Goal: Task Accomplishment & Management: Complete application form

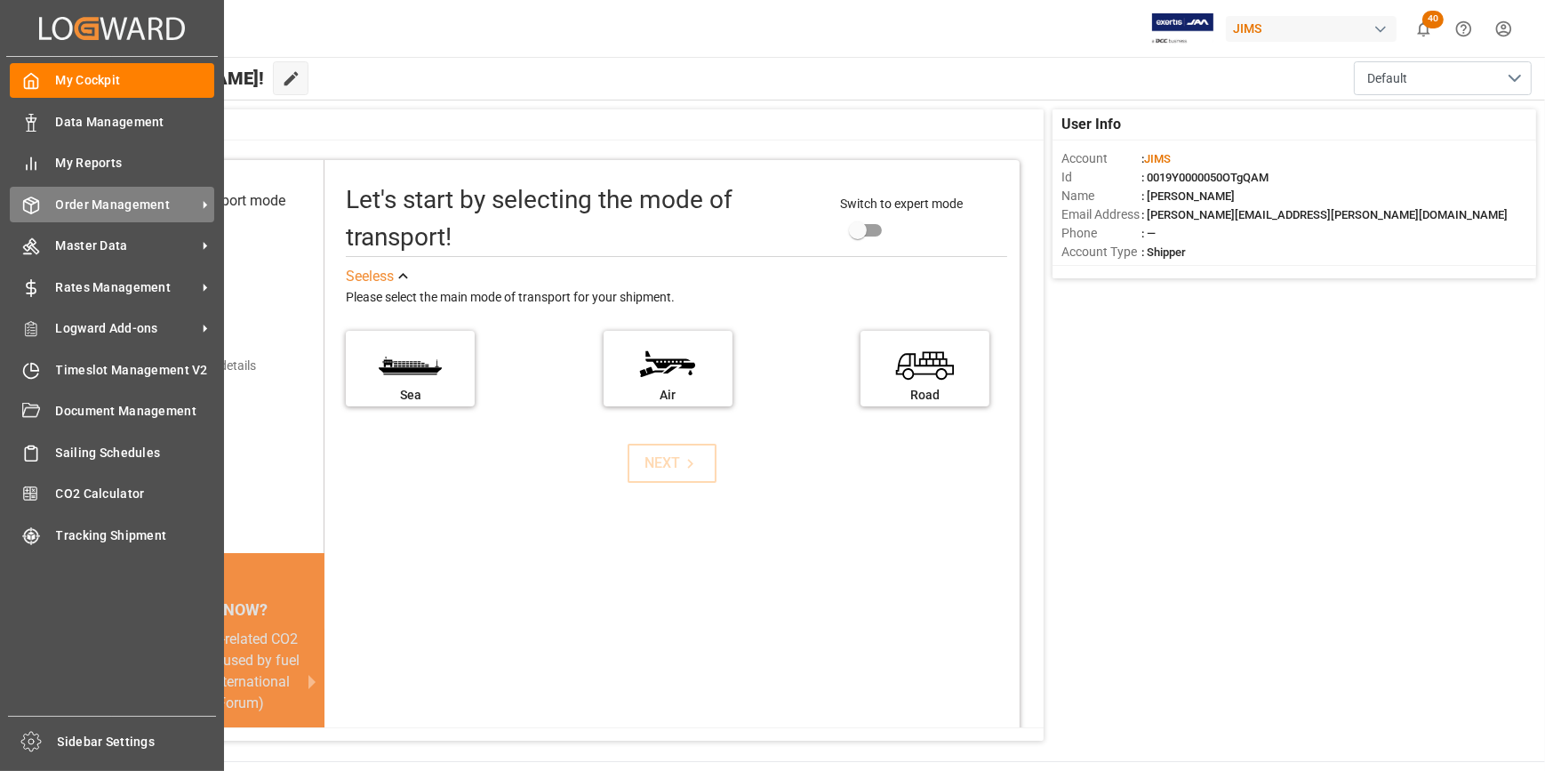
click at [140, 206] on span "Order Management" at bounding box center [126, 205] width 140 height 19
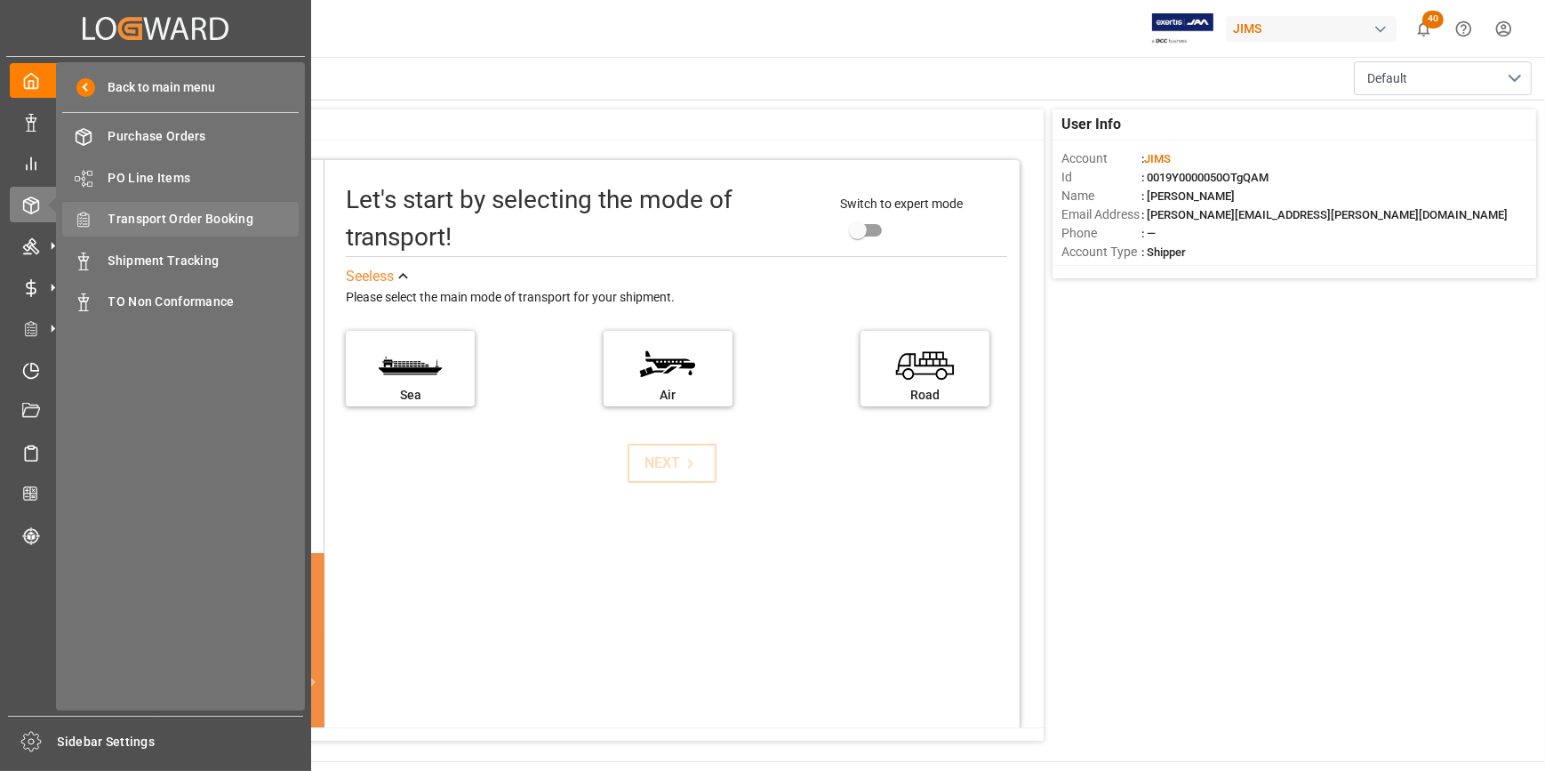
click at [170, 220] on span "Transport Order Booking" at bounding box center [203, 219] width 191 height 19
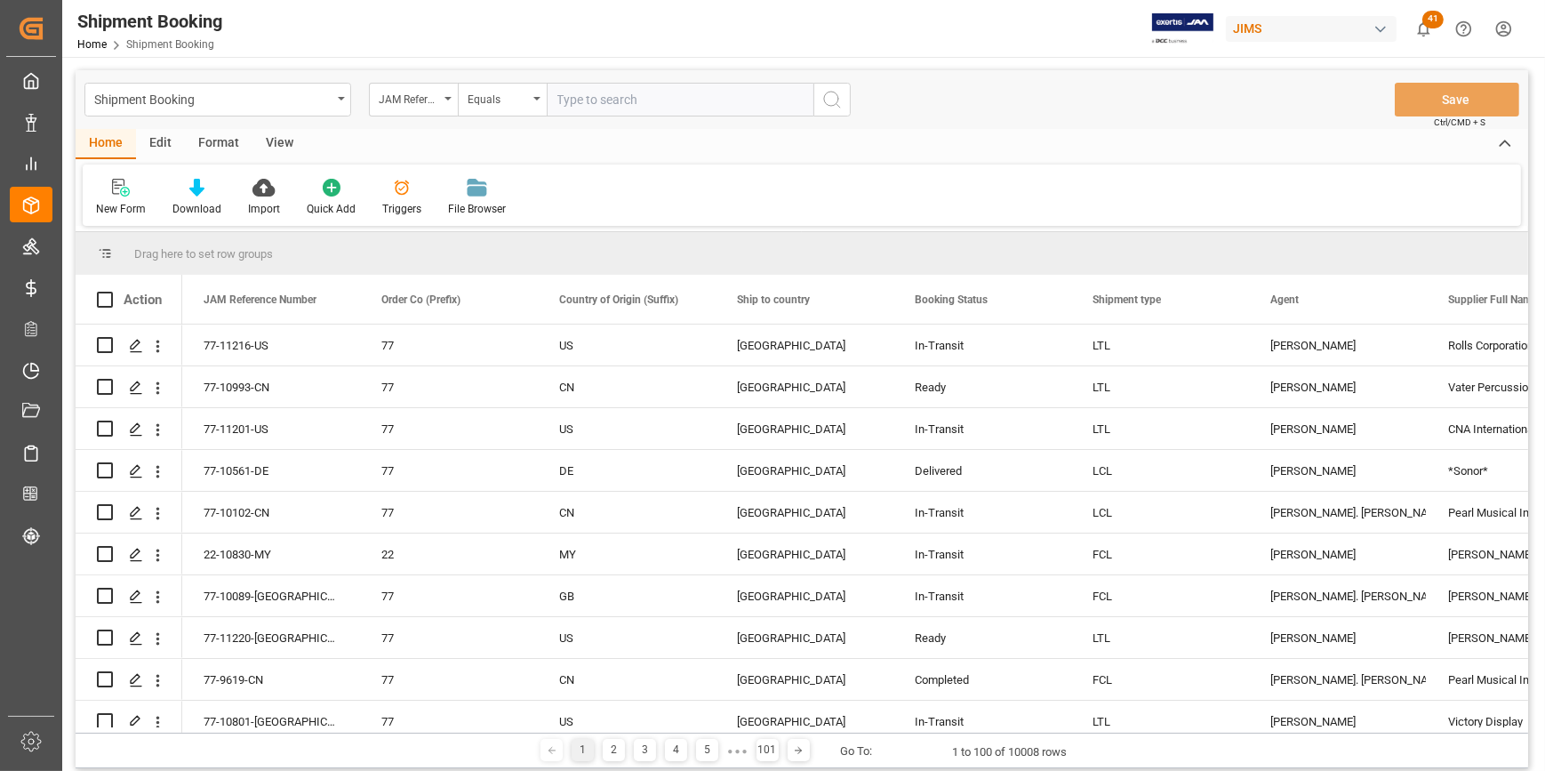
click at [577, 100] on input "text" at bounding box center [680, 100] width 267 height 34
click at [111, 197] on div "New Form" at bounding box center [121, 197] width 76 height 39
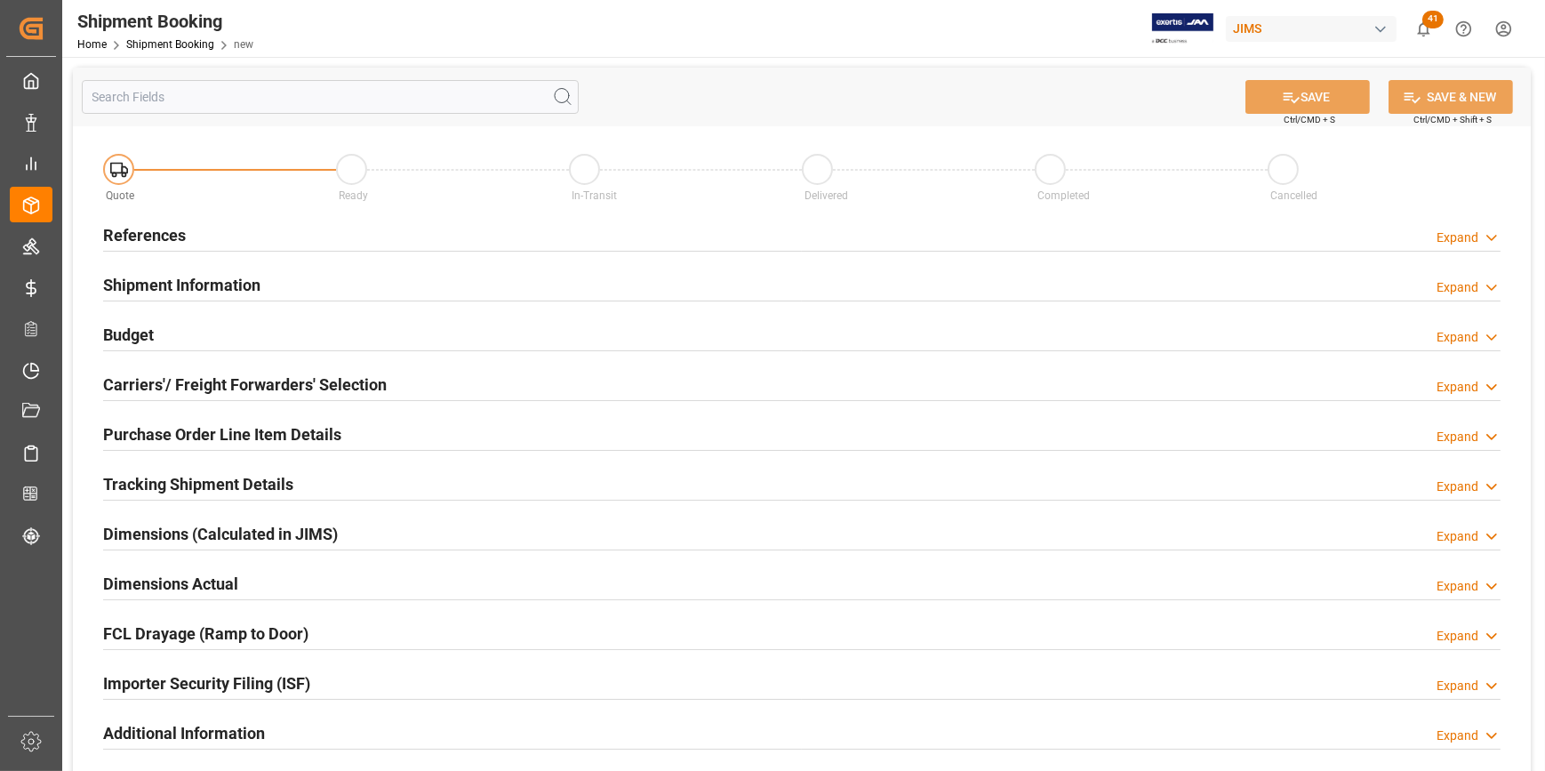
click at [157, 240] on h2 "References" at bounding box center [144, 235] width 83 height 24
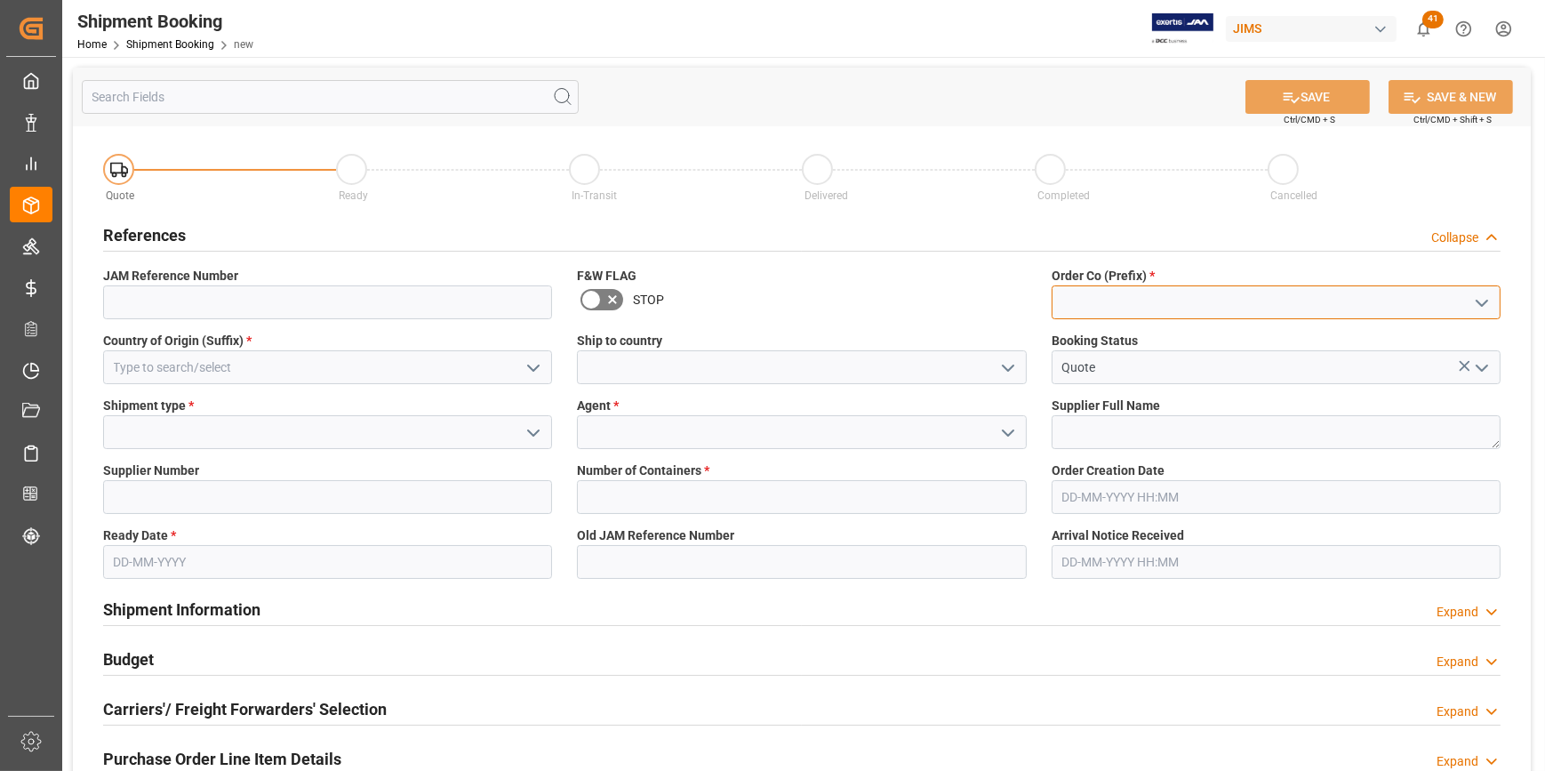
click at [1094, 293] on input at bounding box center [1276, 302] width 449 height 34
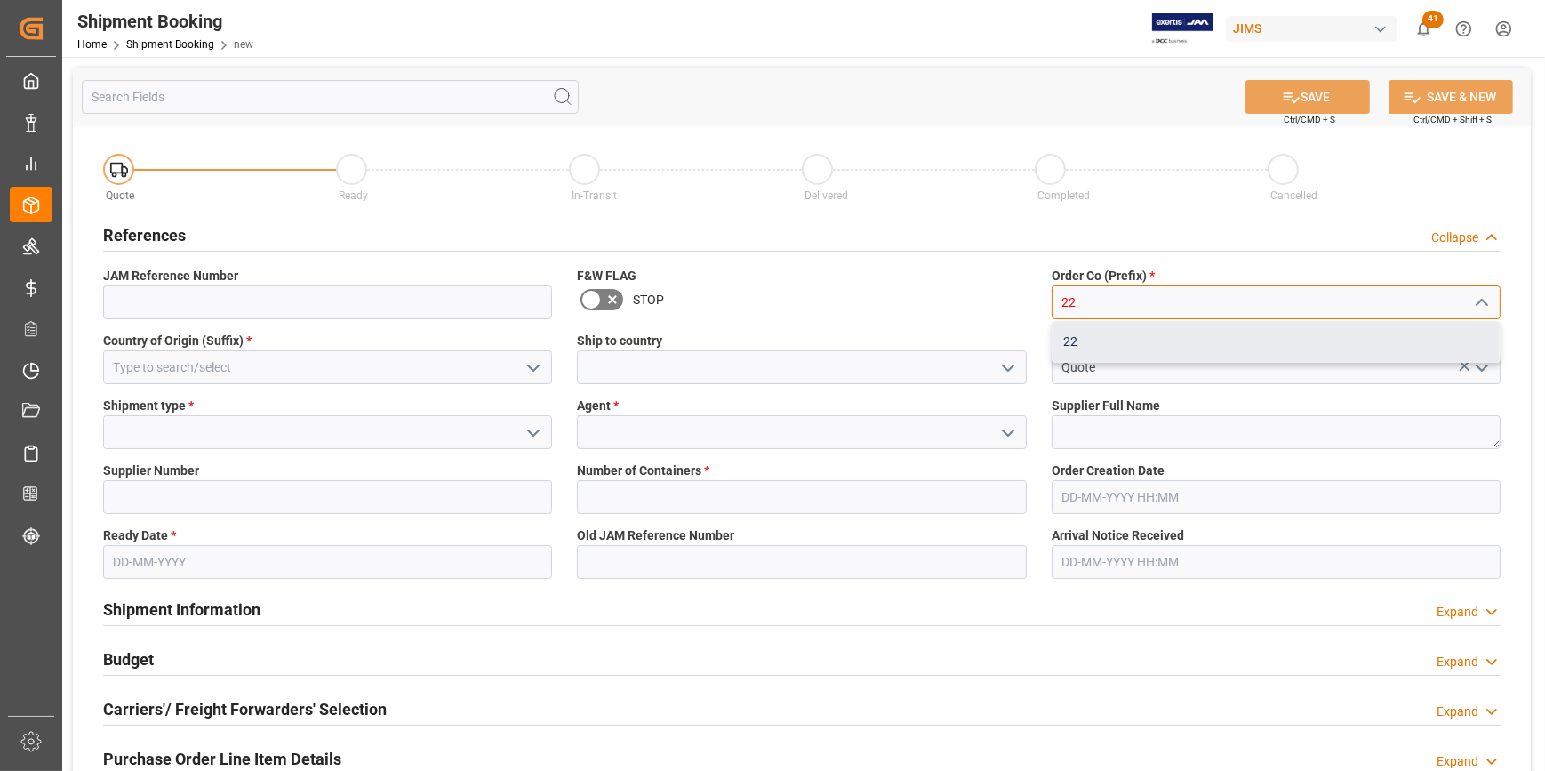
click at [1085, 349] on div "22" at bounding box center [1276, 342] width 447 height 40
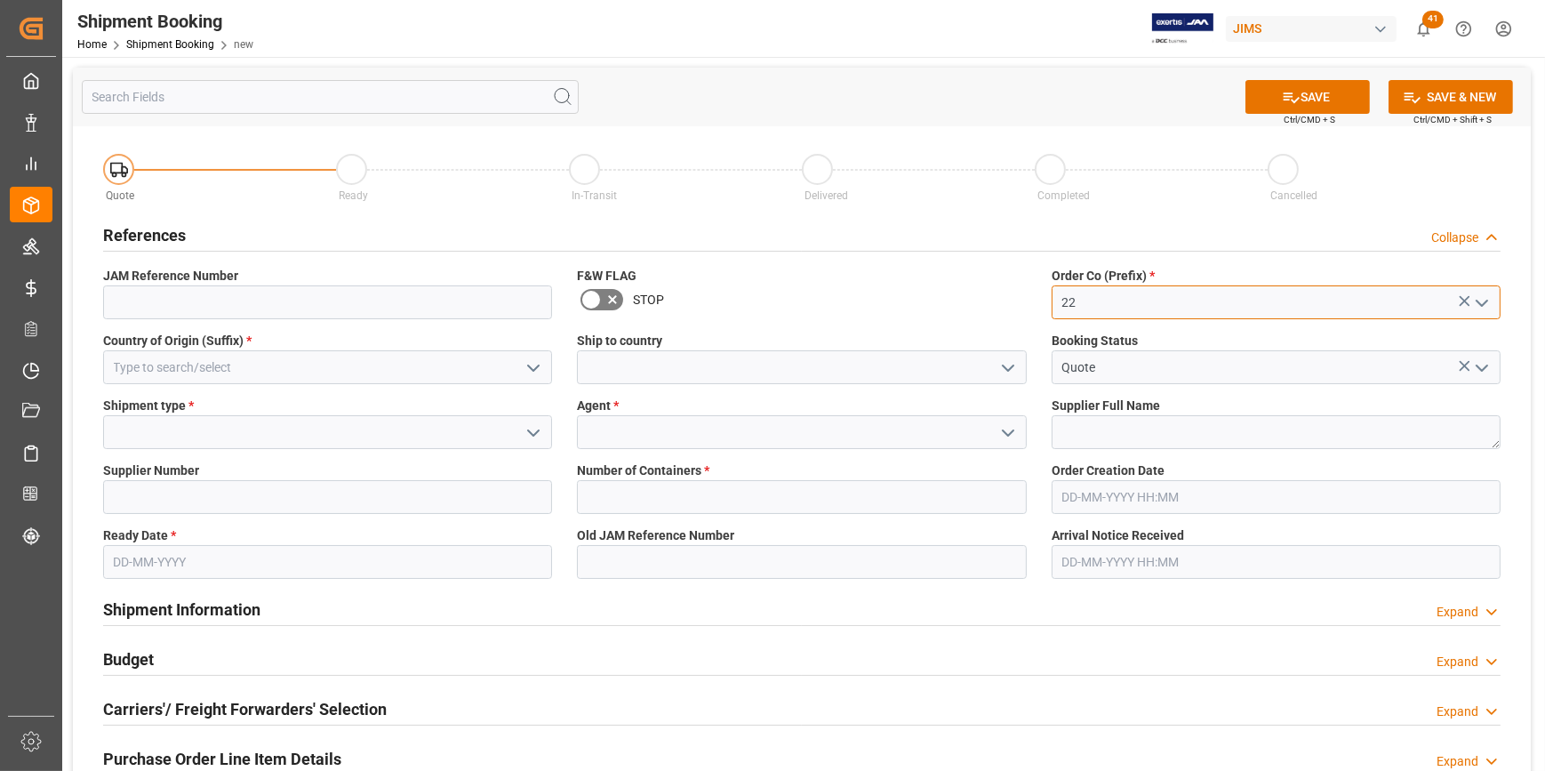
type input "22"
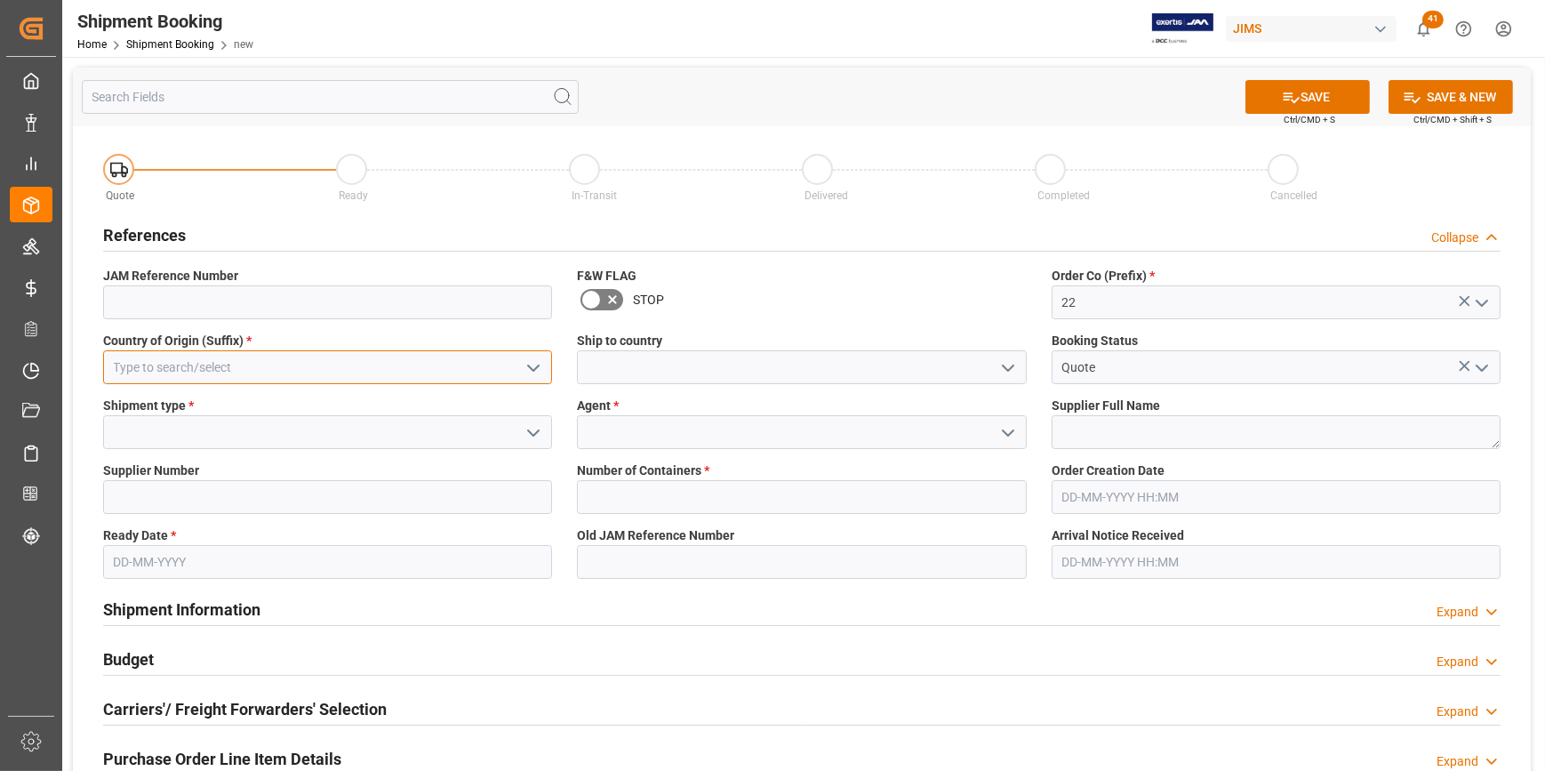
click at [125, 372] on input at bounding box center [327, 367] width 449 height 34
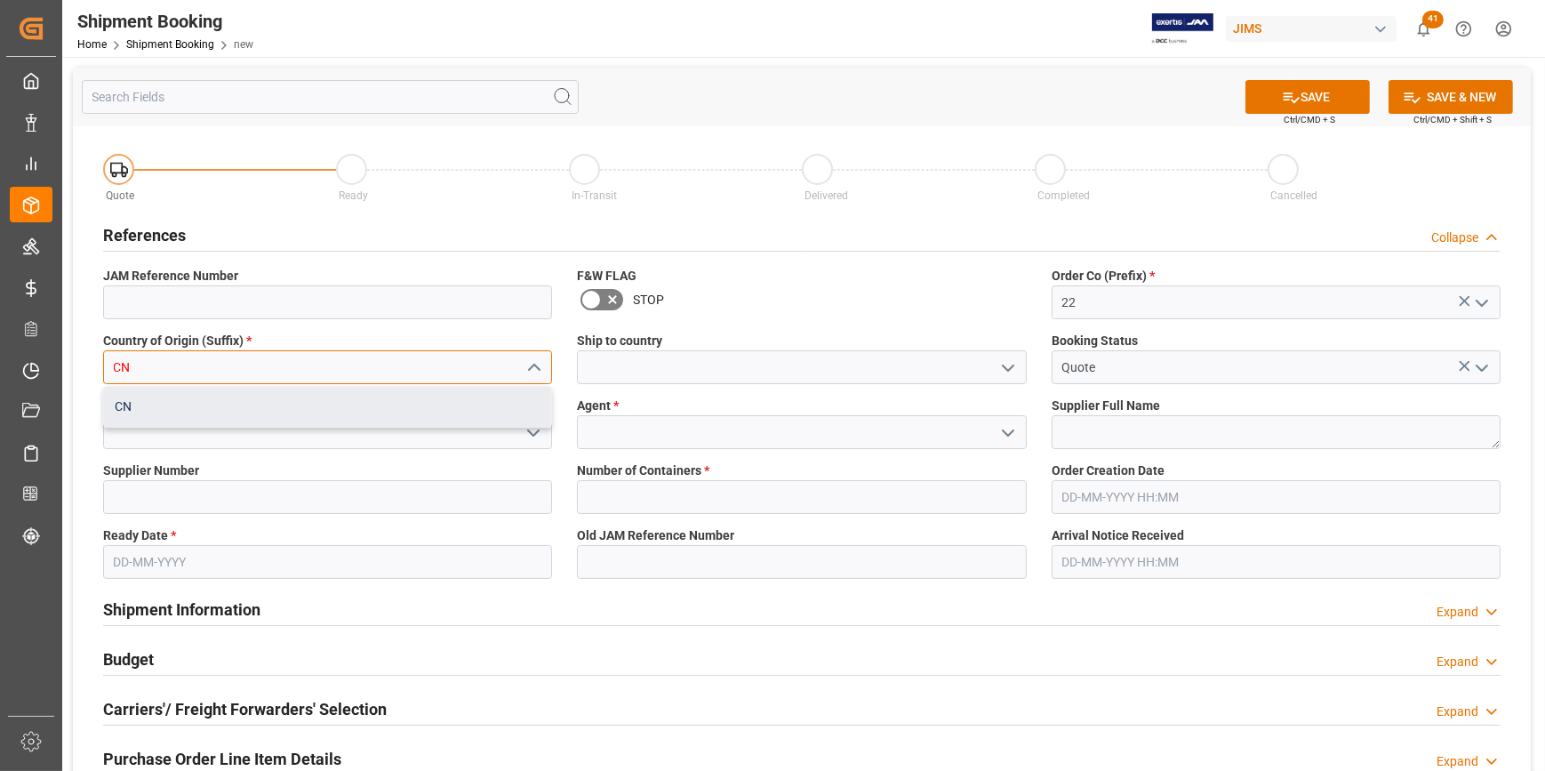
click at [133, 395] on div "CN" at bounding box center [327, 407] width 447 height 40
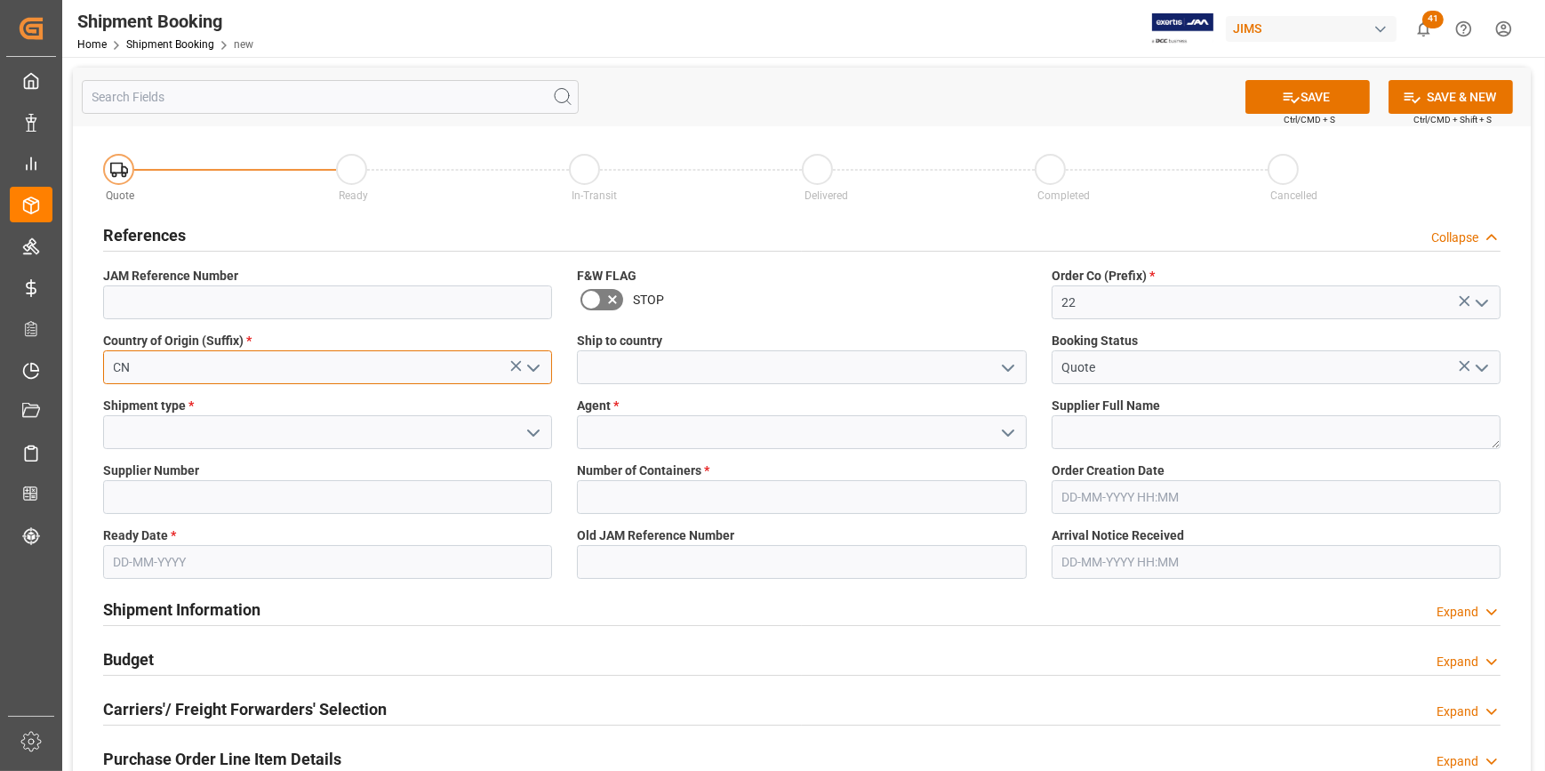
type input "CN"
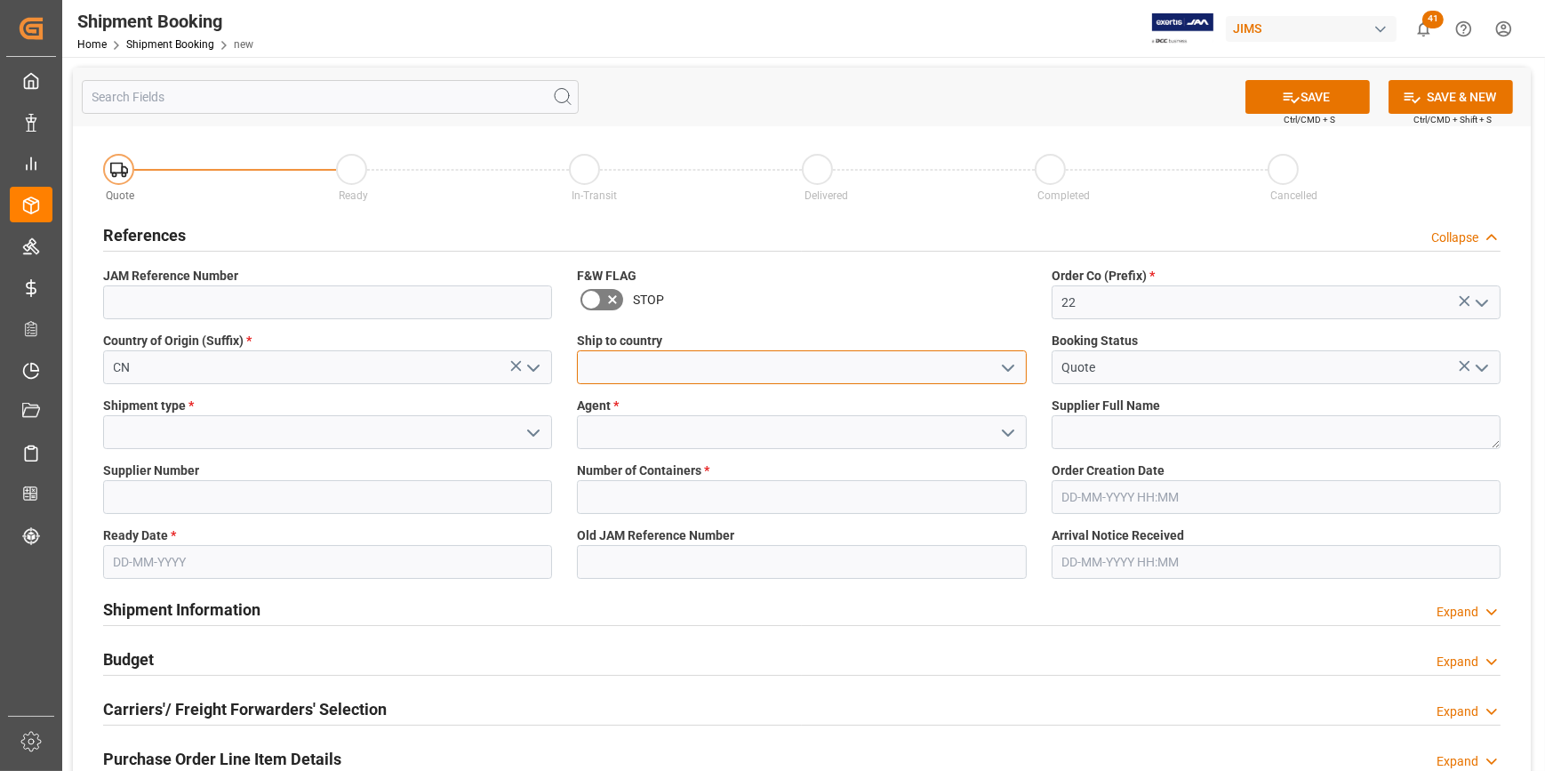
click at [613, 365] on input at bounding box center [801, 367] width 449 height 34
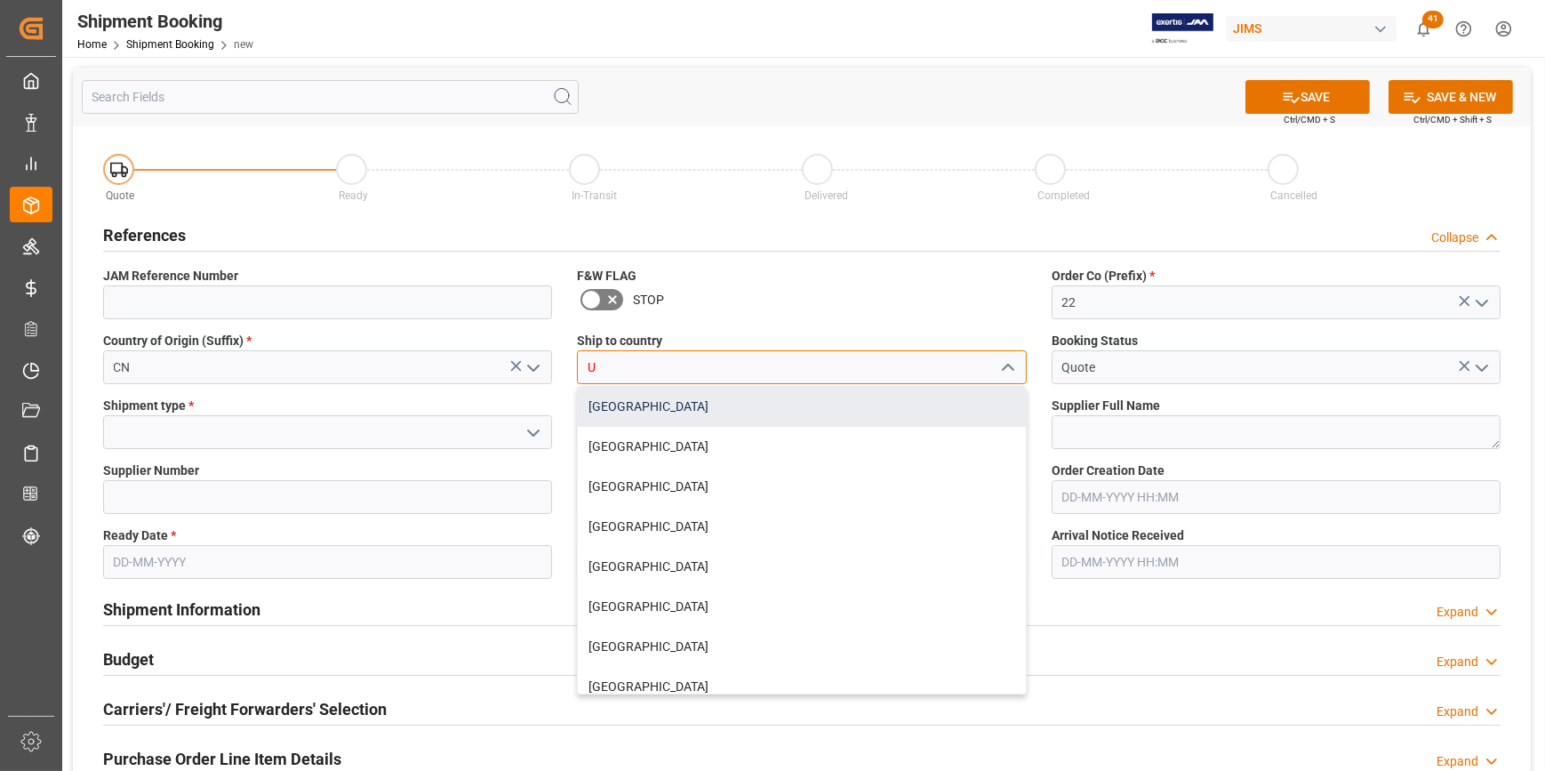
click at [638, 413] on div "[GEOGRAPHIC_DATA]" at bounding box center [801, 407] width 447 height 40
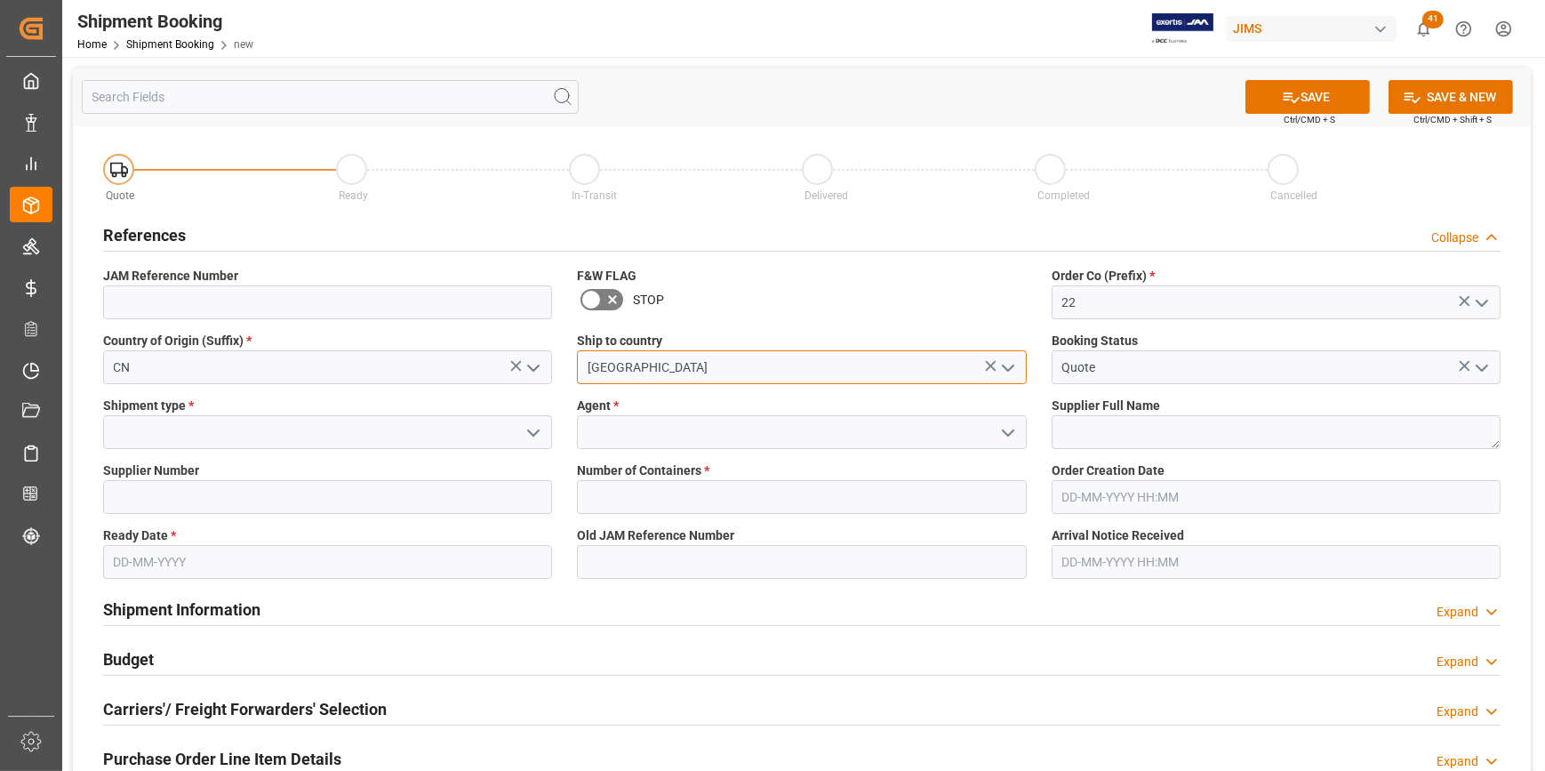
type input "[GEOGRAPHIC_DATA]"
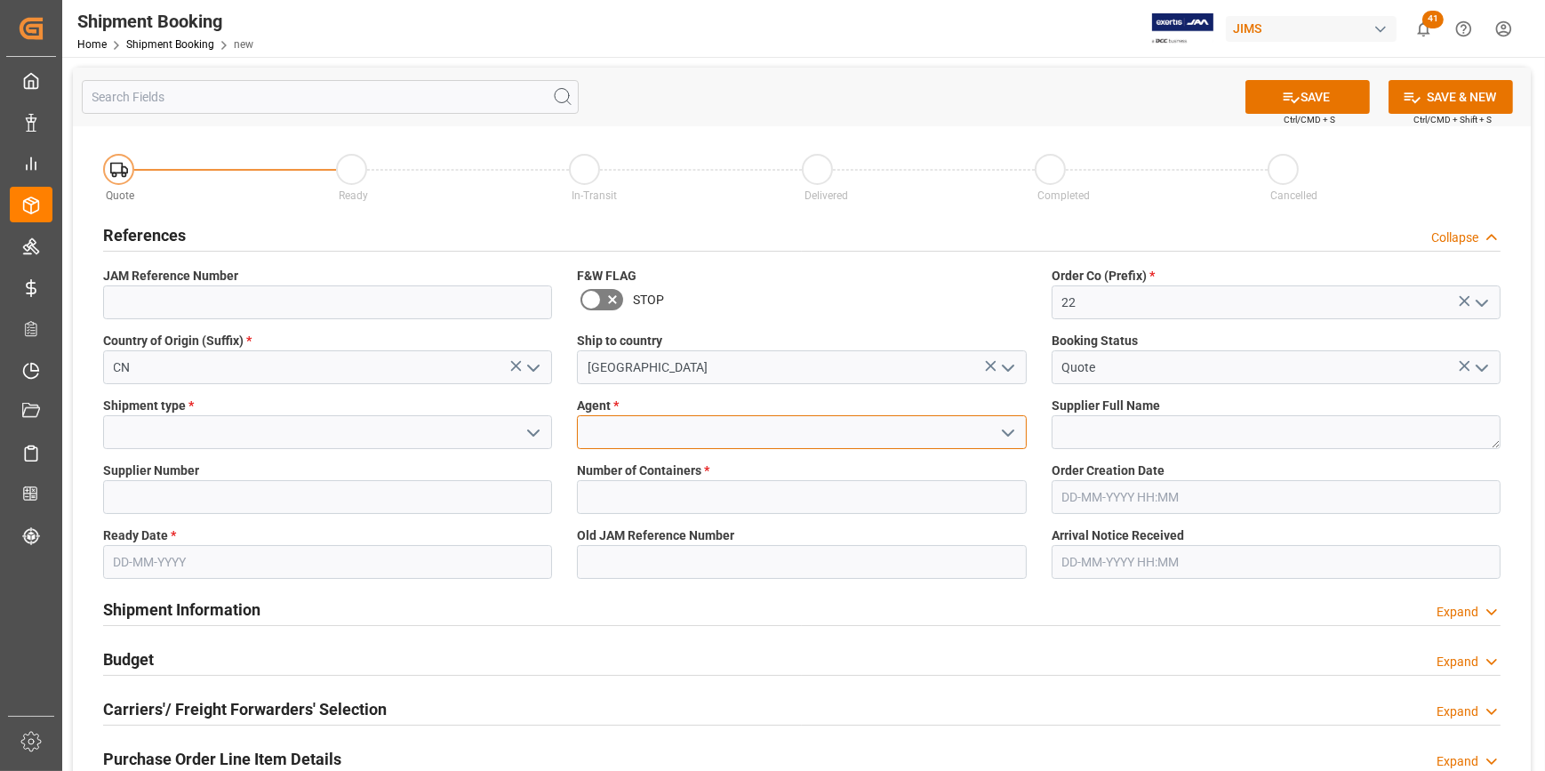
click at [582, 438] on input at bounding box center [801, 432] width 449 height 34
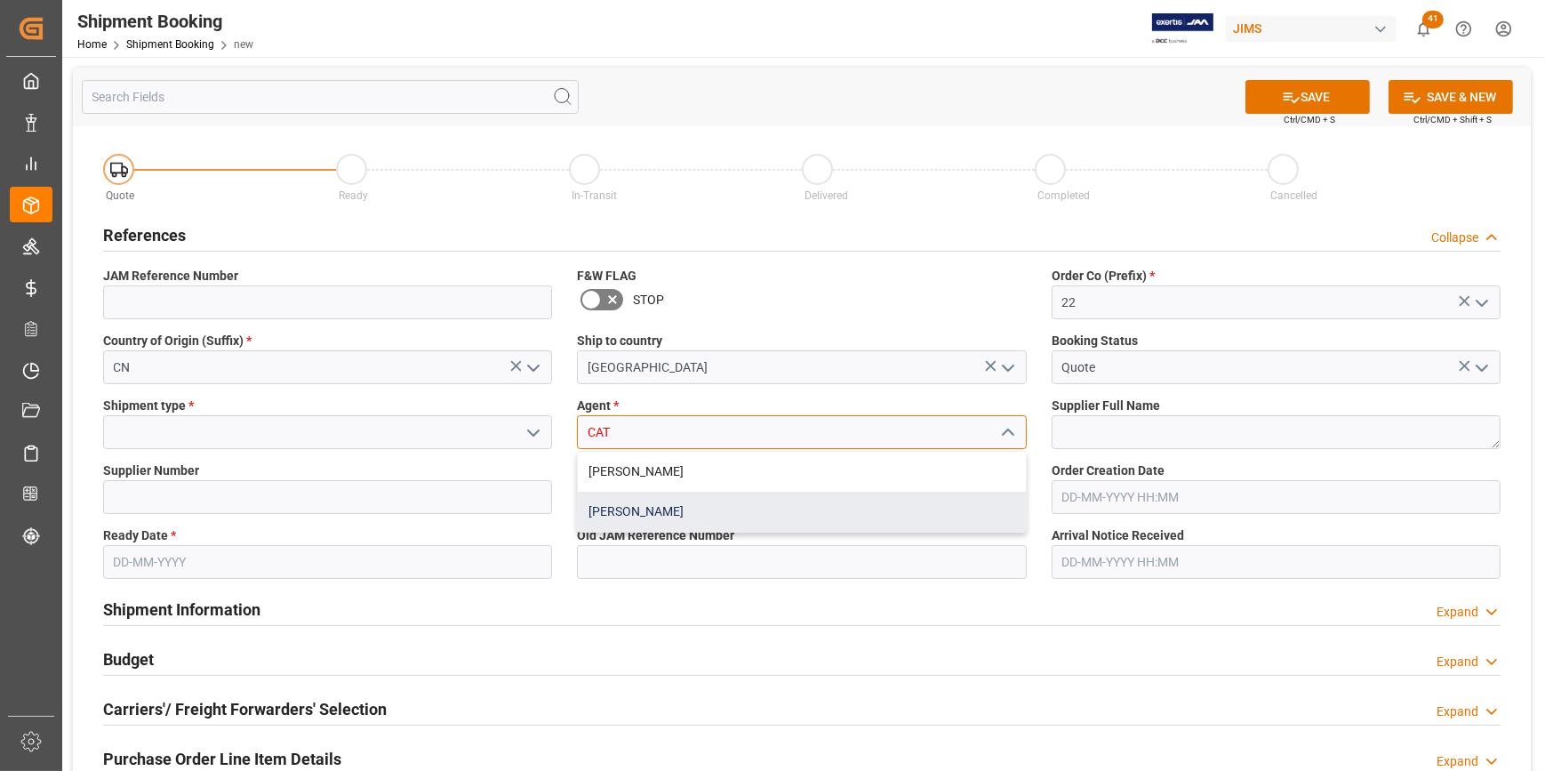
click at [684, 505] on div "[PERSON_NAME]" at bounding box center [801, 512] width 447 height 40
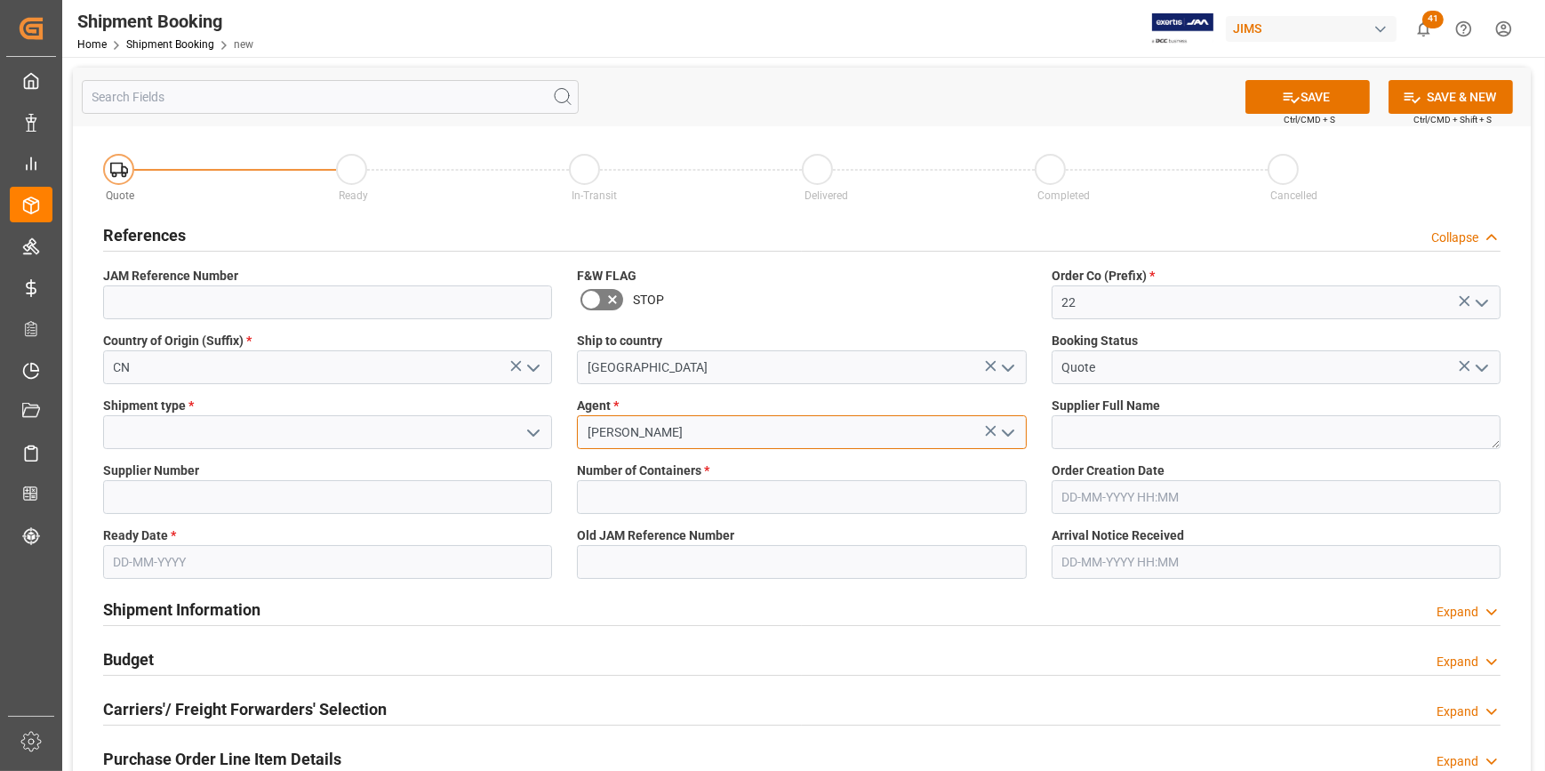
type input "[PERSON_NAME]"
click at [142, 423] on input at bounding box center [327, 432] width 449 height 34
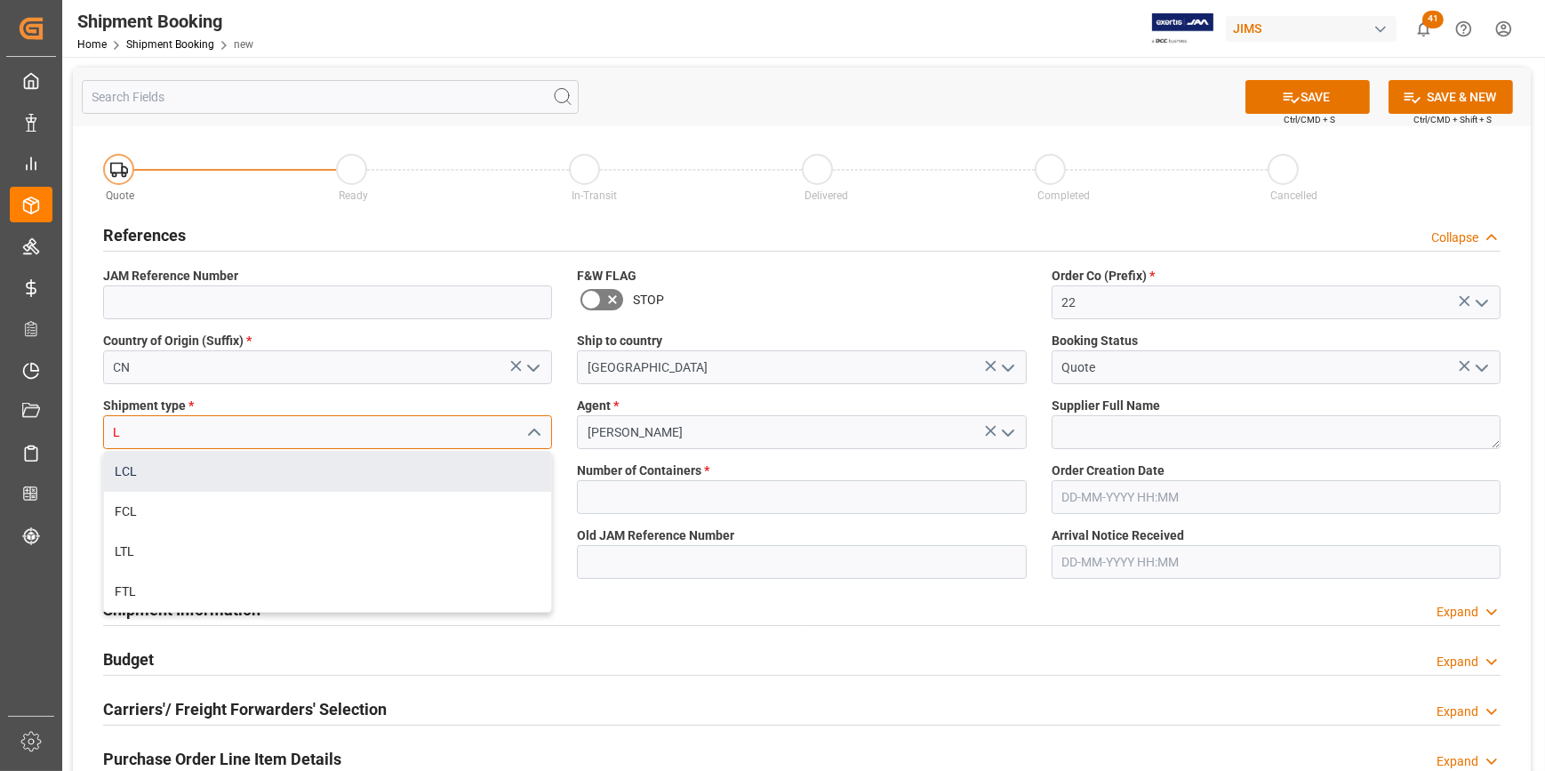
click at [271, 482] on div "LCL" at bounding box center [327, 472] width 447 height 40
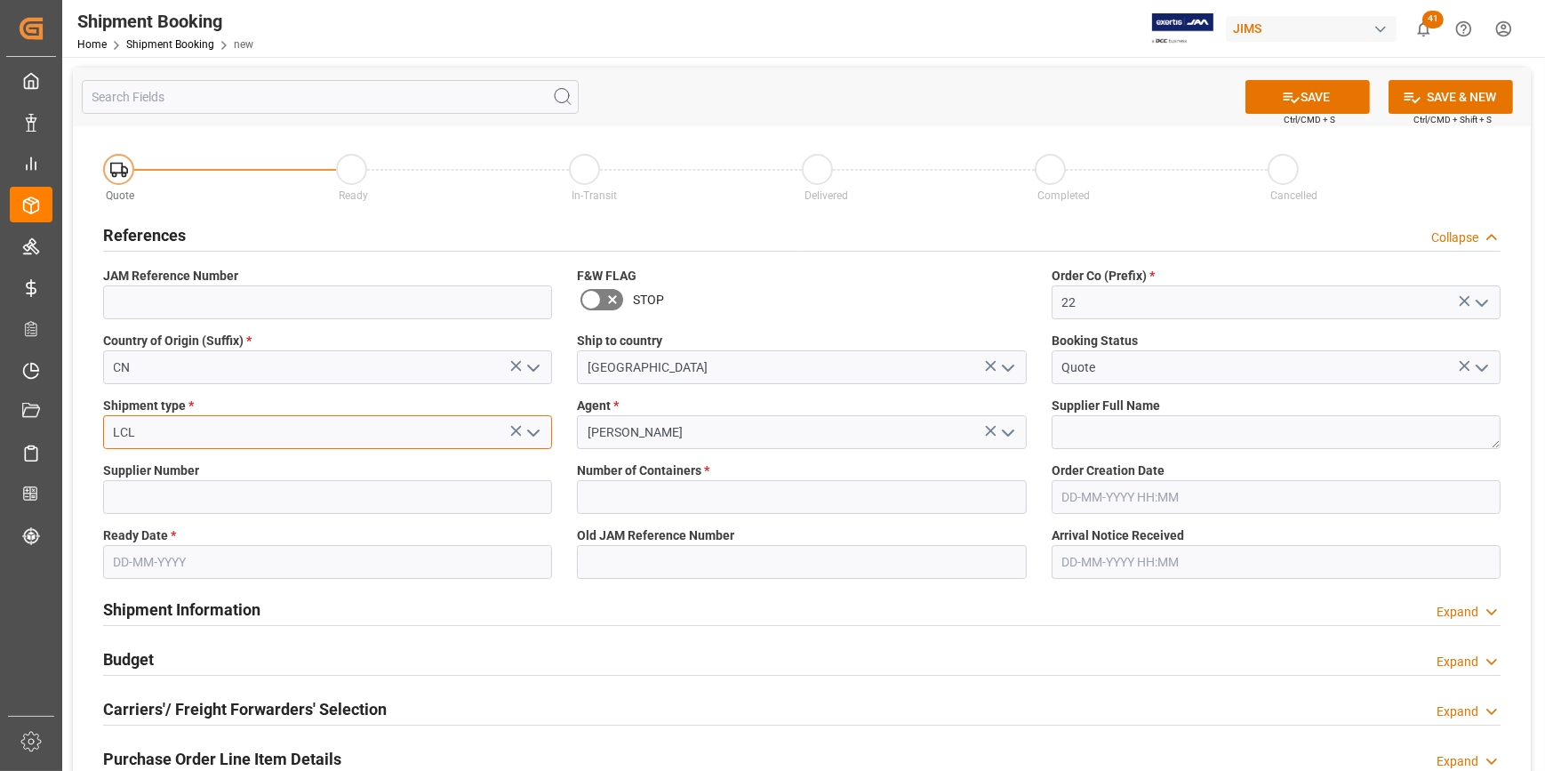
type input "LCL"
click at [147, 500] on input at bounding box center [327, 497] width 449 height 34
paste input "241377"
type input "241377"
click at [622, 488] on input "text" at bounding box center [801, 497] width 449 height 34
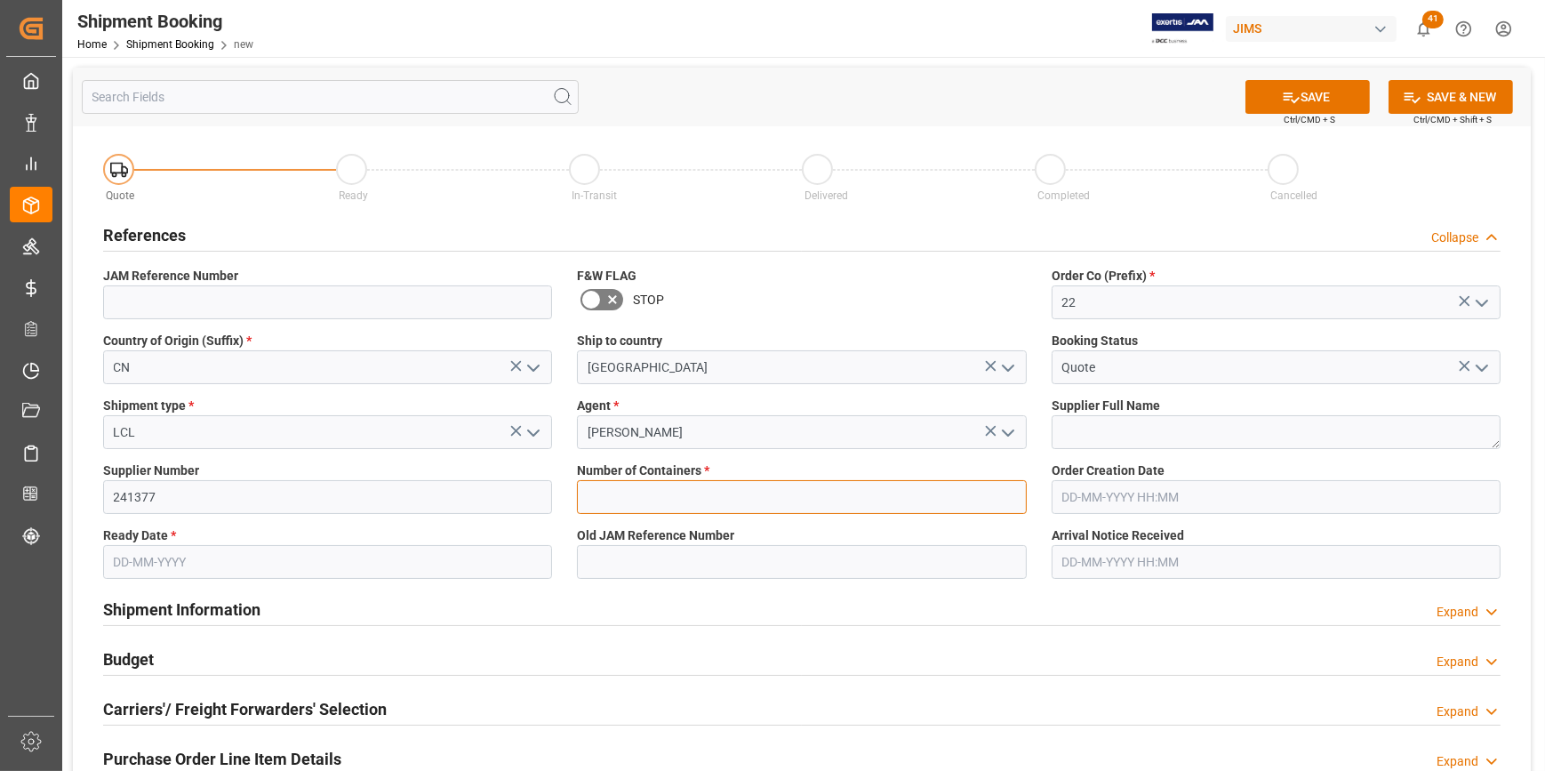
type input "0"
click at [1060, 427] on textarea at bounding box center [1276, 432] width 449 height 34
click at [1115, 430] on textarea at bounding box center [1276, 432] width 449 height 34
paste textarea "Daewon Musical Companies Ltd #"
type textarea "Daewon Musical Companies Ltd #"
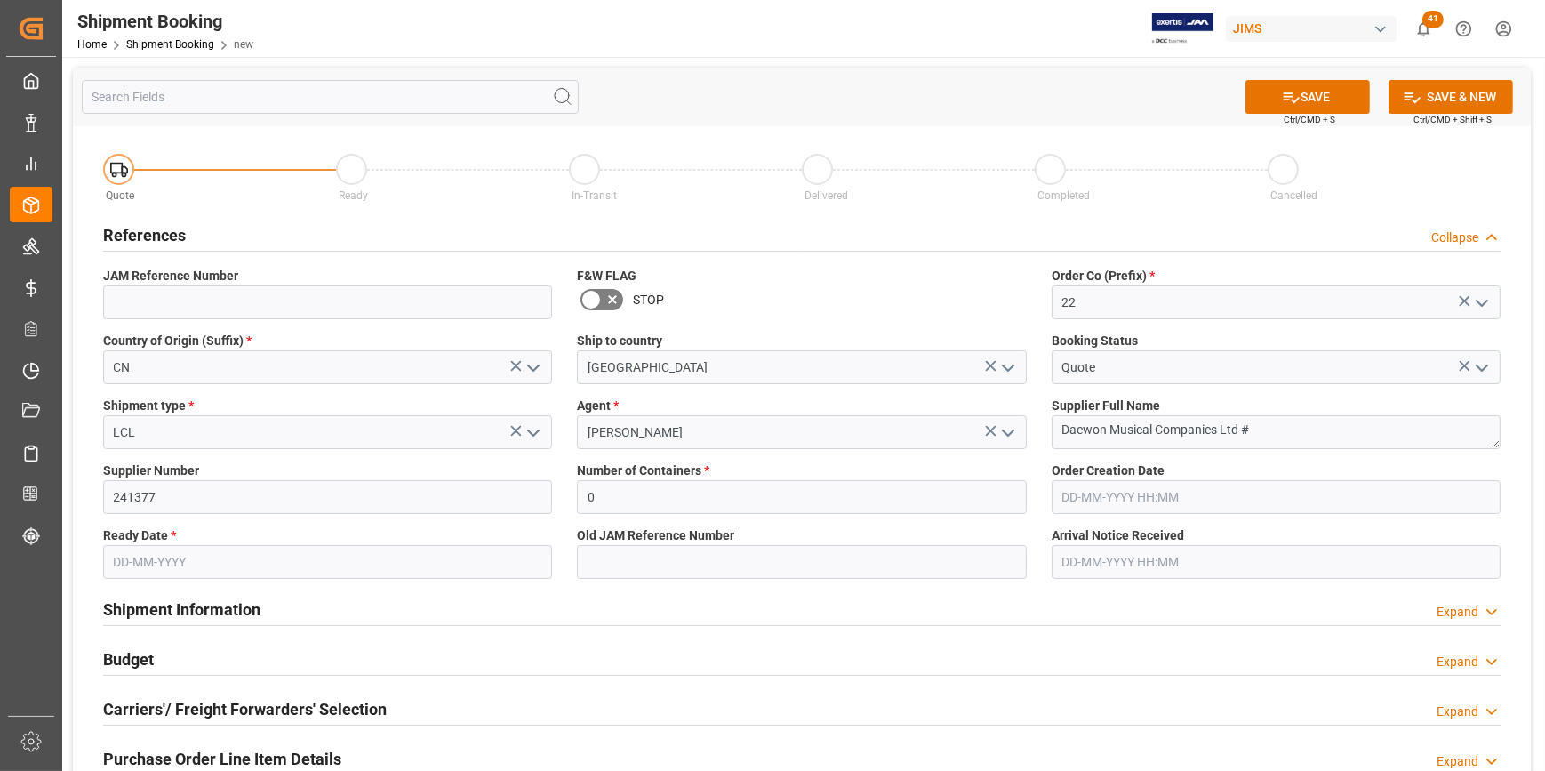
click at [114, 568] on input "text" at bounding box center [327, 562] width 449 height 34
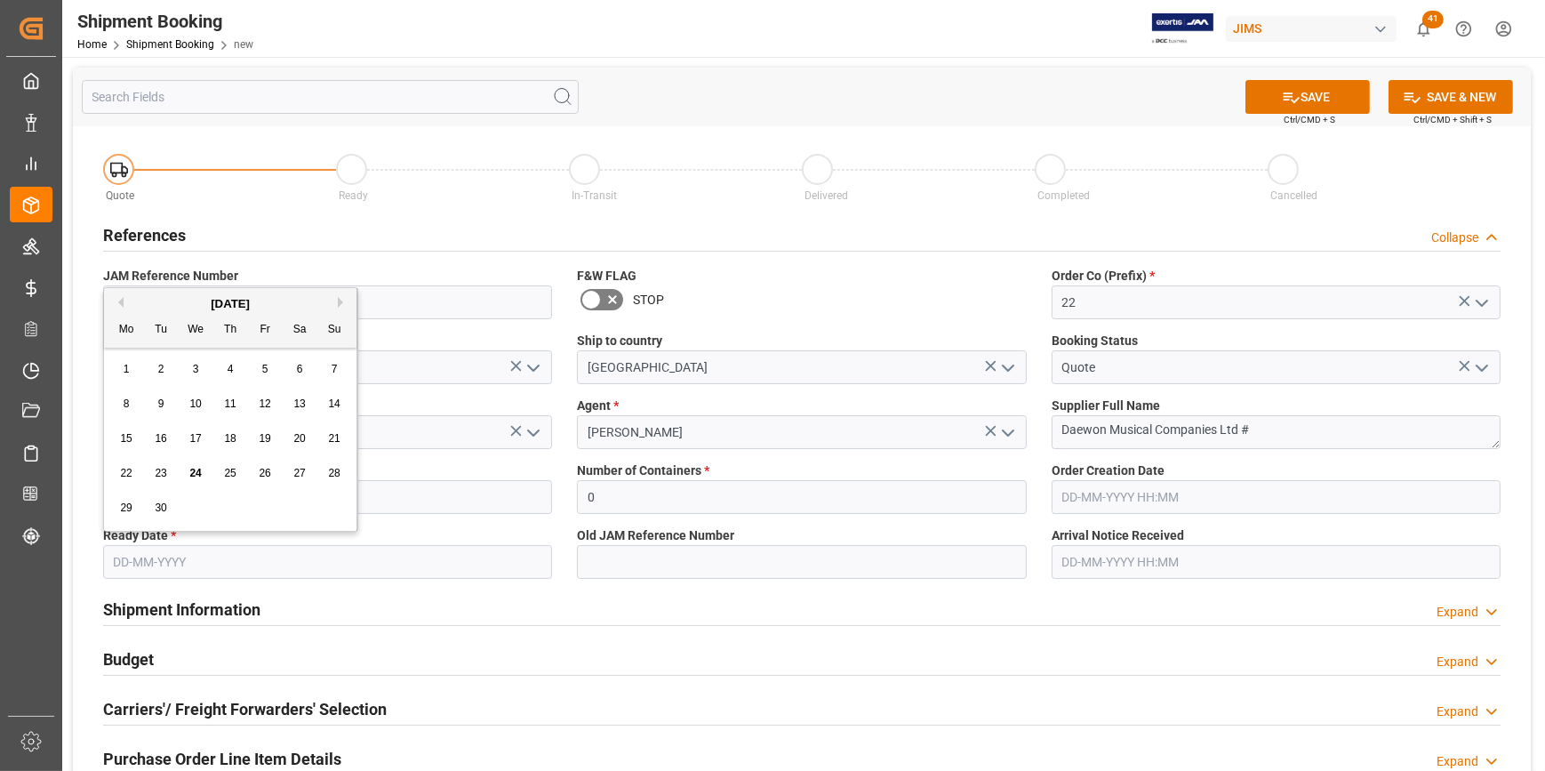
click at [188, 478] on div "24" at bounding box center [196, 473] width 22 height 21
type input "[DATE]"
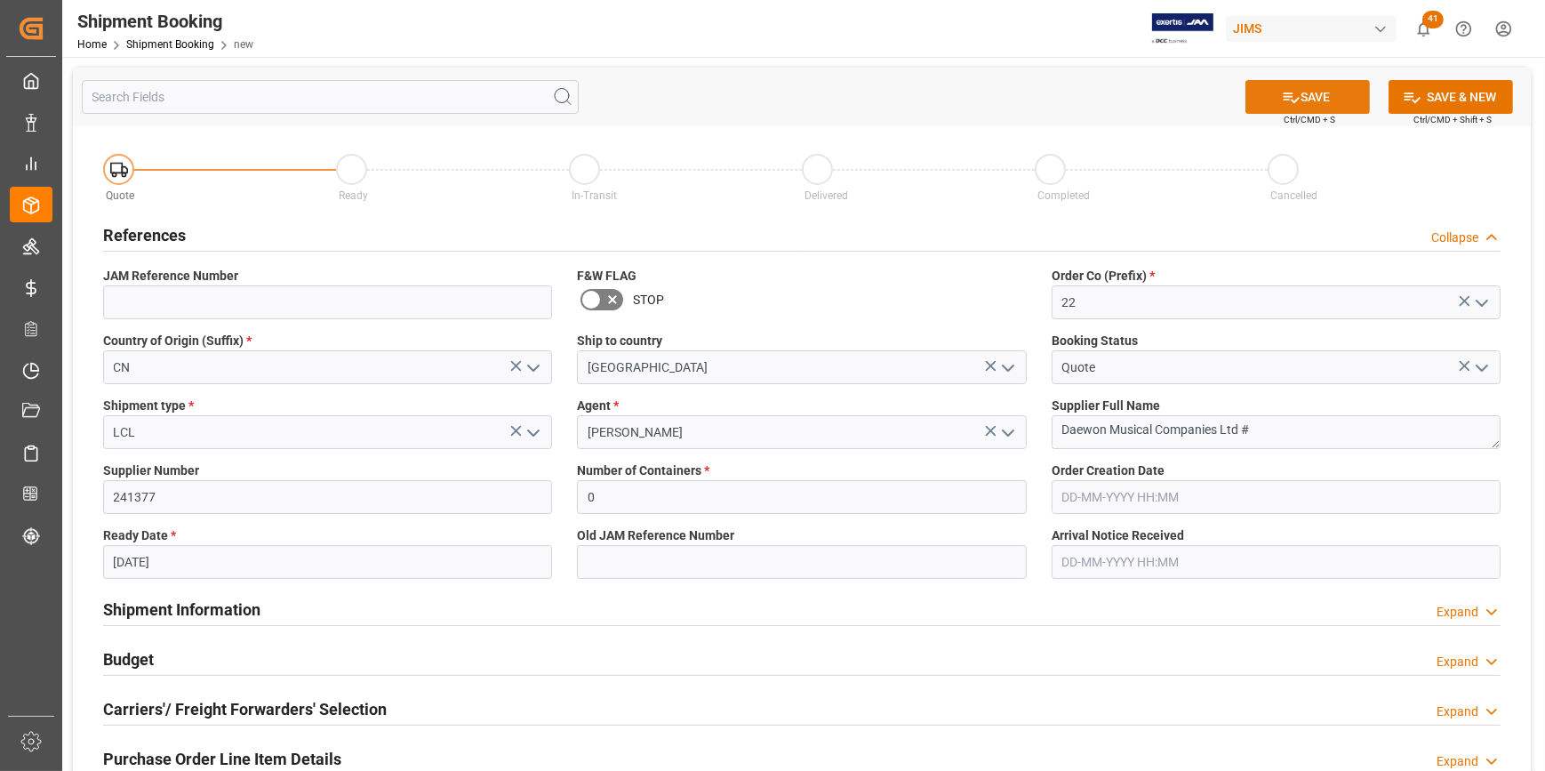
click at [1312, 94] on button "SAVE" at bounding box center [1308, 97] width 124 height 34
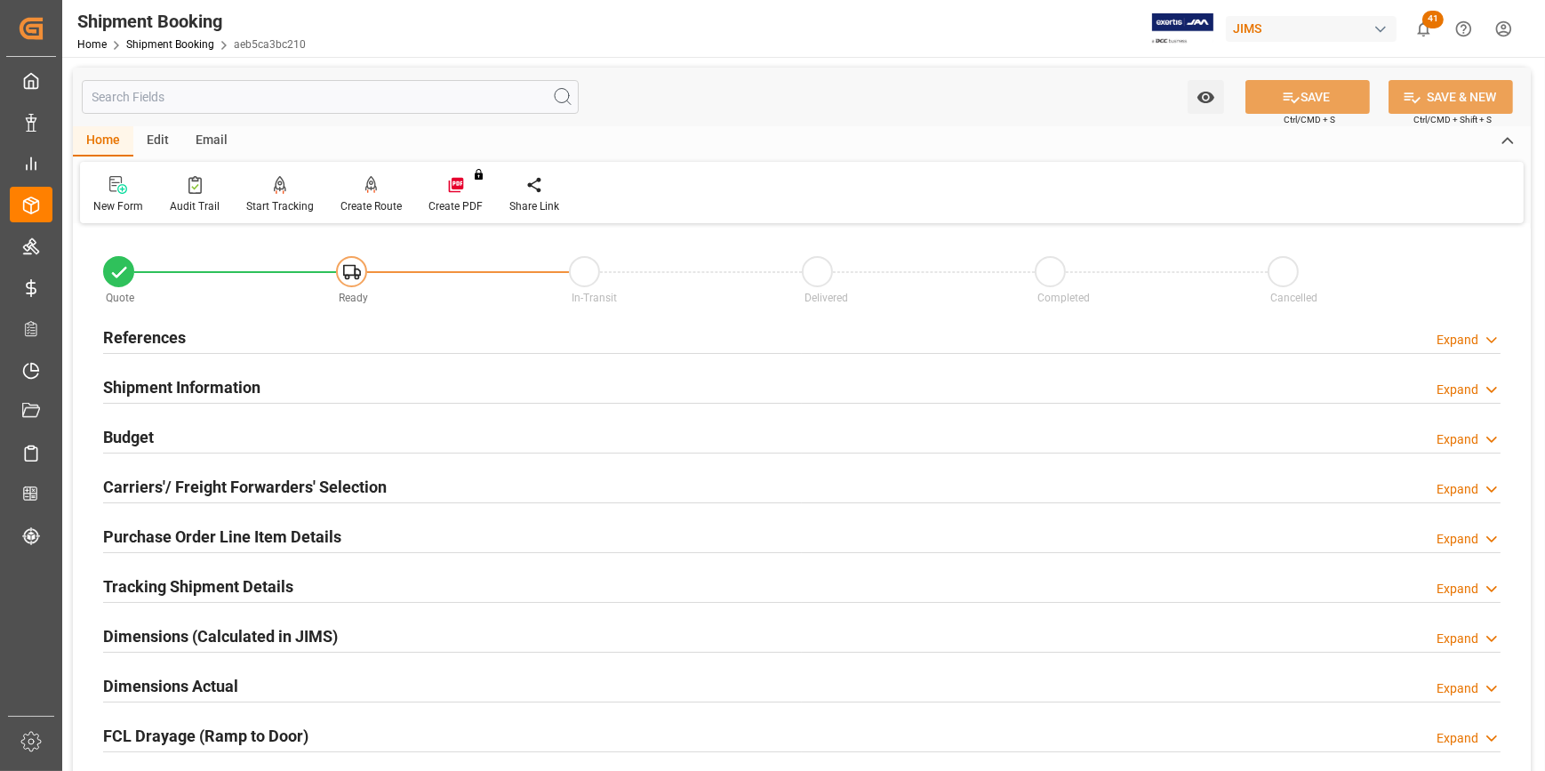
click at [160, 341] on h2 "References" at bounding box center [144, 337] width 83 height 24
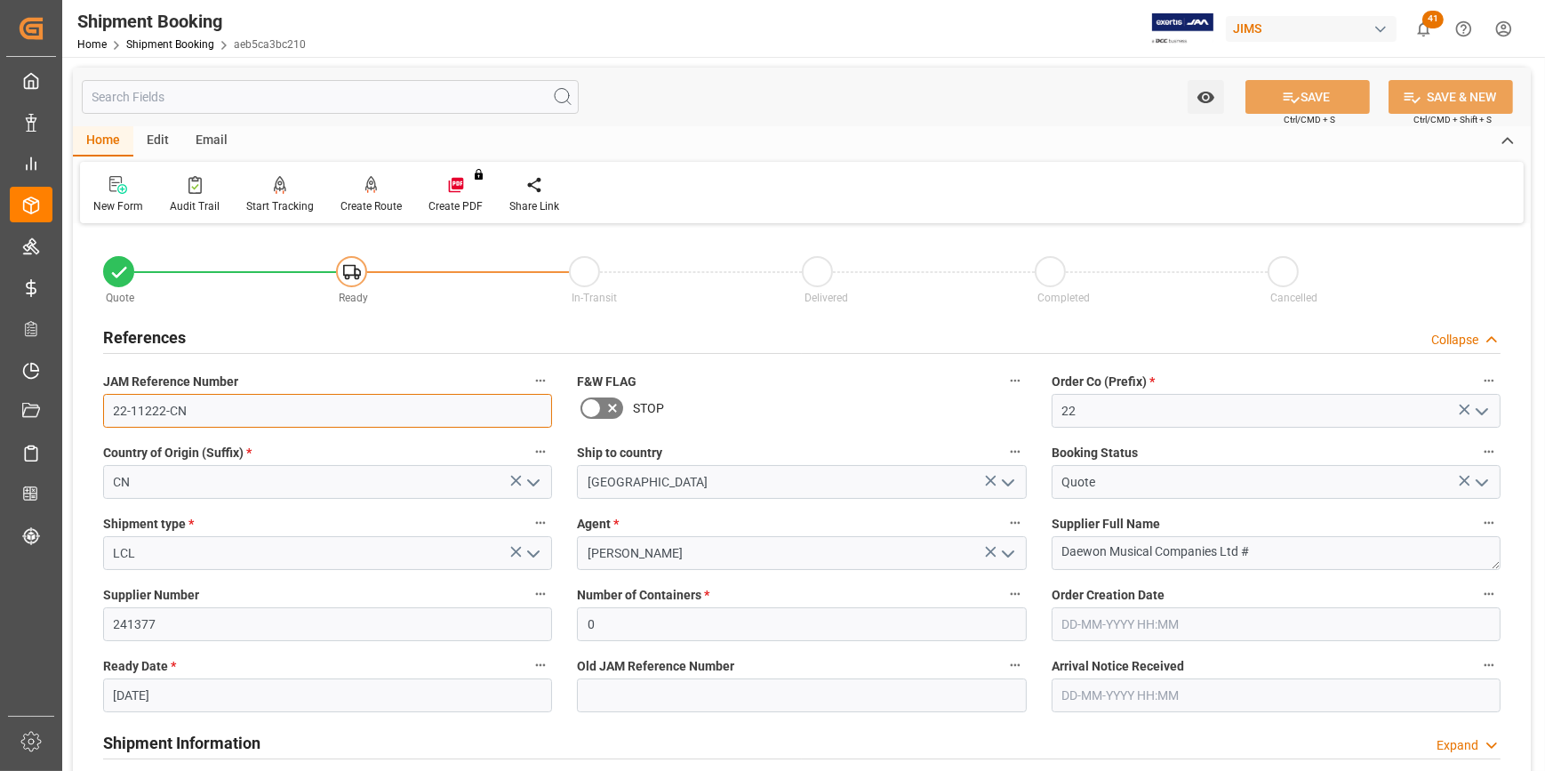
drag, startPoint x: 205, startPoint y: 410, endPoint x: 106, endPoint y: 411, distance: 98.7
click at [106, 411] on input "22-11222-CN" at bounding box center [327, 411] width 449 height 34
